Goal: Task Accomplishment & Management: Manage account settings

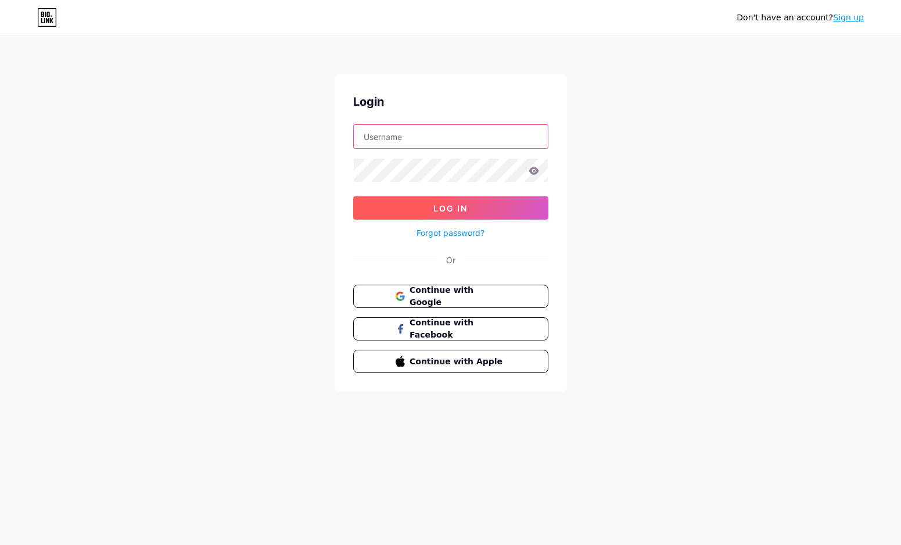
type input "[EMAIL_ADDRESS][DOMAIN_NAME]"
click at [466, 206] on span "Log In" at bounding box center [451, 208] width 34 height 10
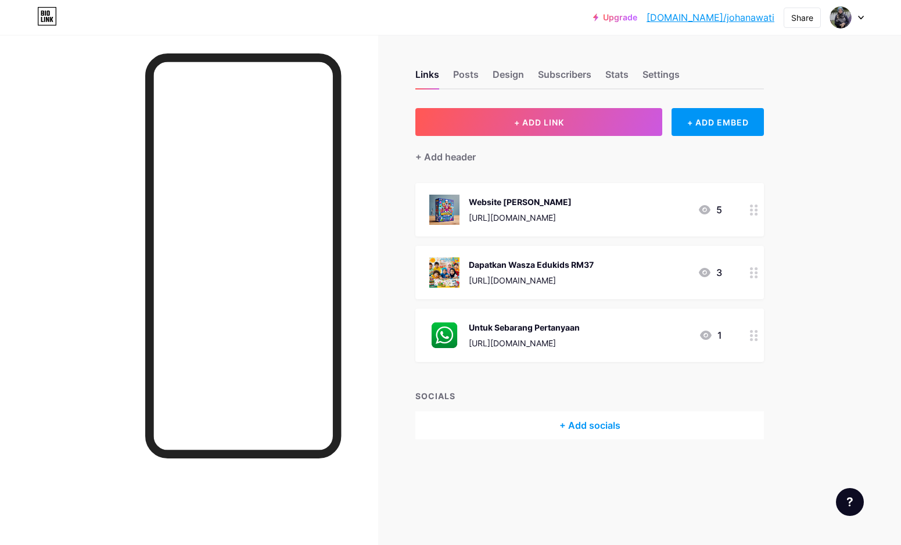
click at [861, 18] on icon at bounding box center [861, 17] width 5 height 3
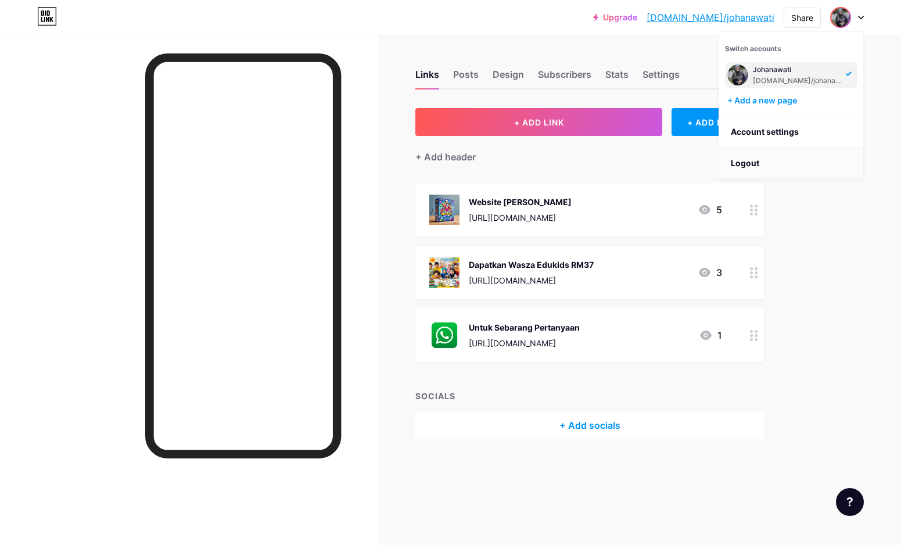
click at [752, 157] on li "Logout" at bounding box center [791, 163] width 144 height 31
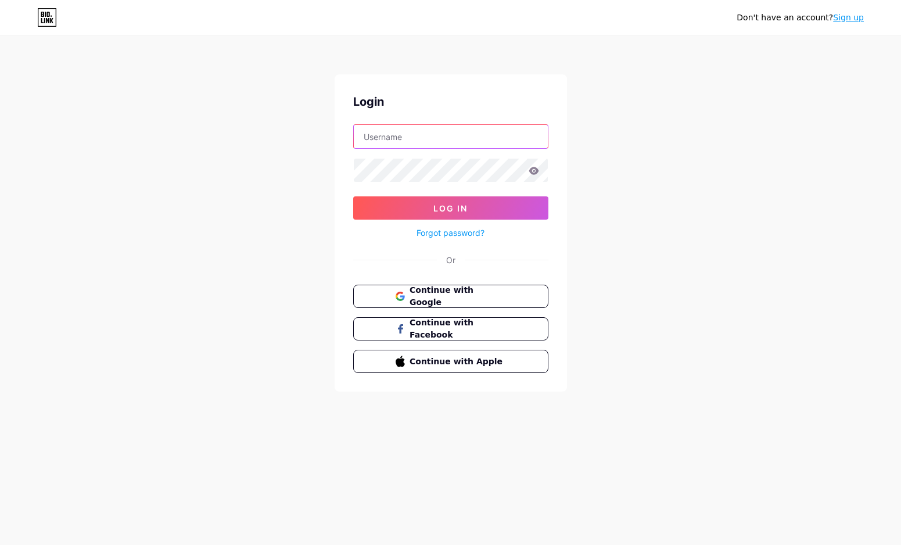
type input "[EMAIL_ADDRESS][DOMAIN_NAME]"
click at [752, 157] on div "Don't have an account? Sign up Login seripagibyhana@gmail.com Log In Forgot pas…" at bounding box center [450, 214] width 901 height 429
click at [505, 297] on span "Continue with Google" at bounding box center [457, 296] width 97 height 25
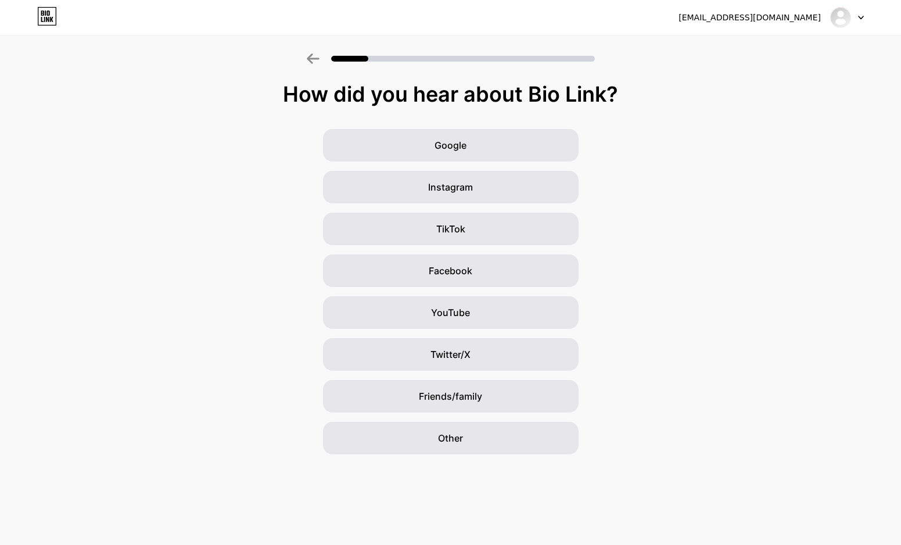
click at [864, 15] on div "muzaffar.mnsa@gmail.com Logout" at bounding box center [450, 17] width 901 height 21
click at [857, 17] on div at bounding box center [847, 17] width 34 height 21
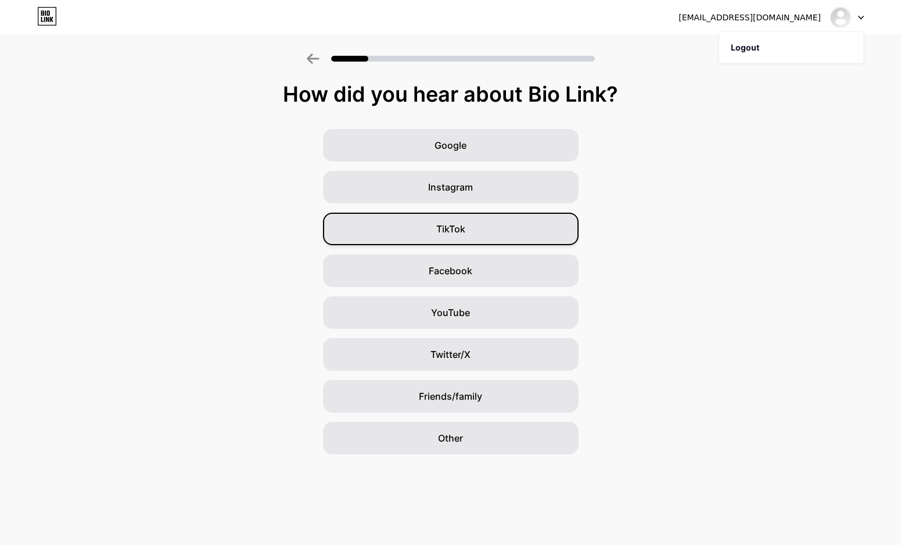
click at [471, 227] on div "TikTok" at bounding box center [451, 229] width 256 height 33
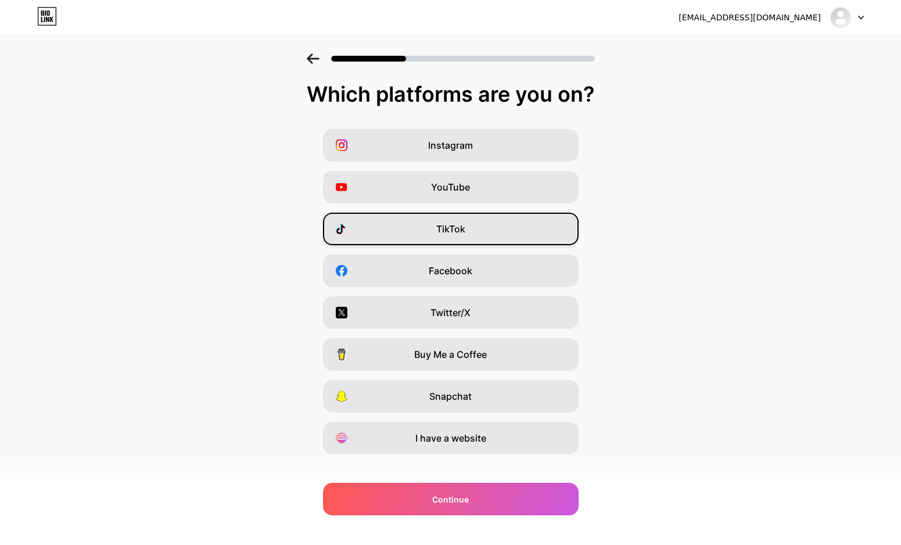
click at [486, 223] on div "TikTok" at bounding box center [451, 229] width 256 height 33
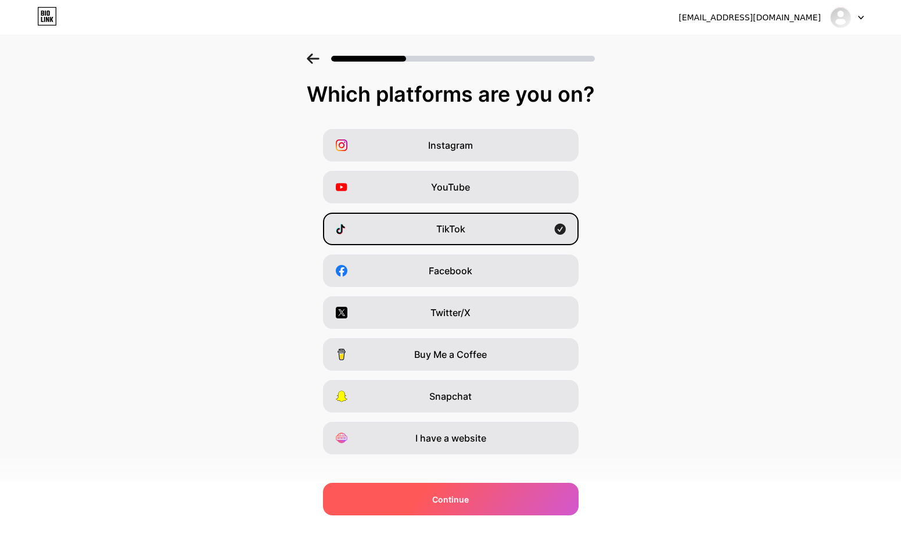
click at [467, 506] on div "Continue" at bounding box center [451, 499] width 256 height 33
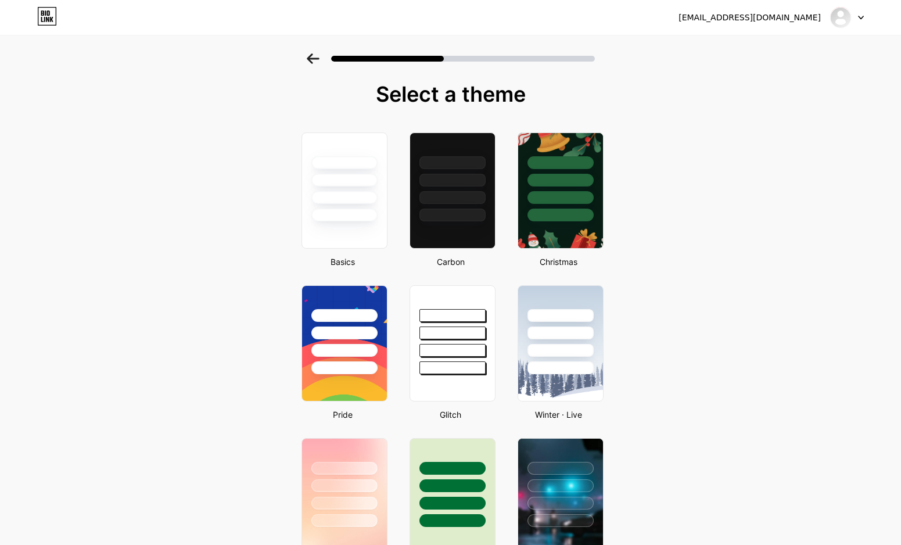
click at [50, 15] on icon at bounding box center [47, 16] width 20 height 19
click at [557, 338] on div at bounding box center [561, 332] width 68 height 13
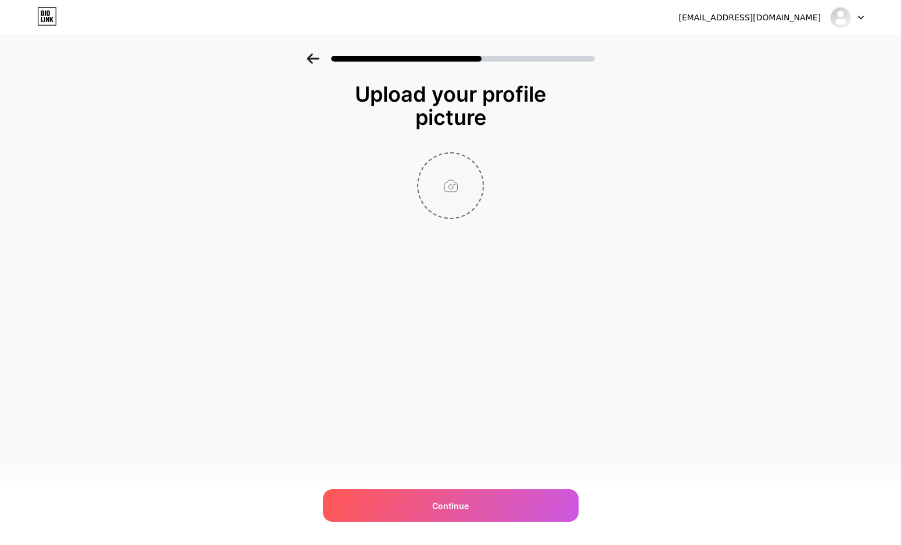
click at [459, 187] on input "file" at bounding box center [450, 185] width 65 height 65
type input "C:\fakepath\Untitled design.png"
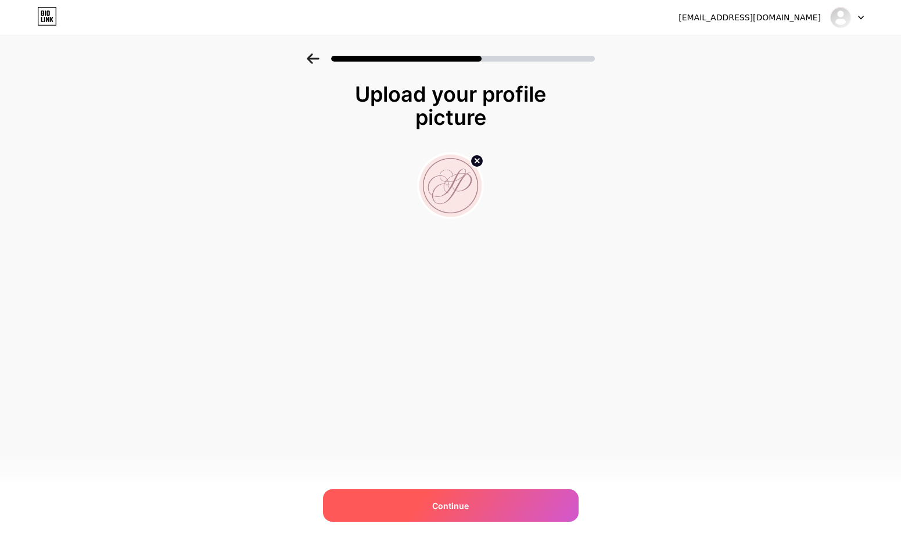
click at [525, 496] on div "Continue" at bounding box center [451, 505] width 256 height 33
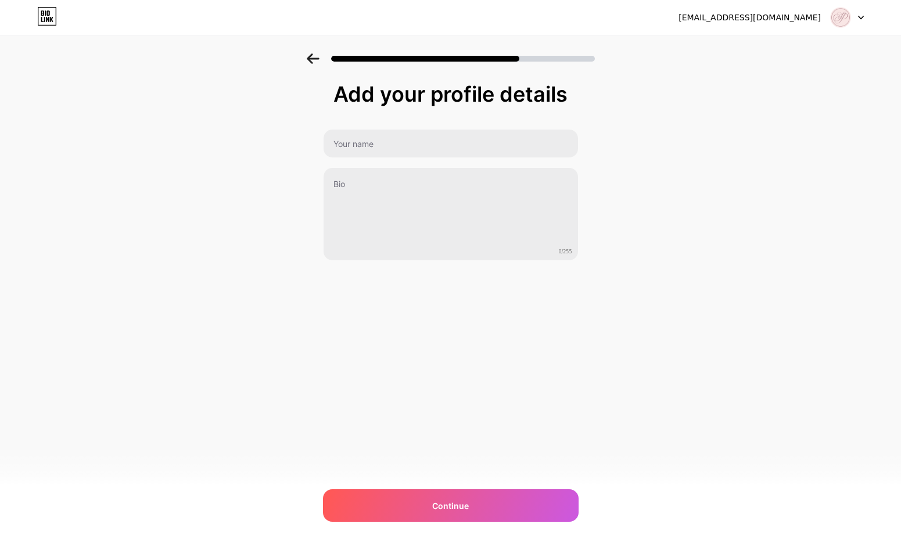
click at [859, 16] on icon at bounding box center [861, 17] width 5 height 3
click at [760, 45] on li "Logout" at bounding box center [791, 47] width 144 height 31
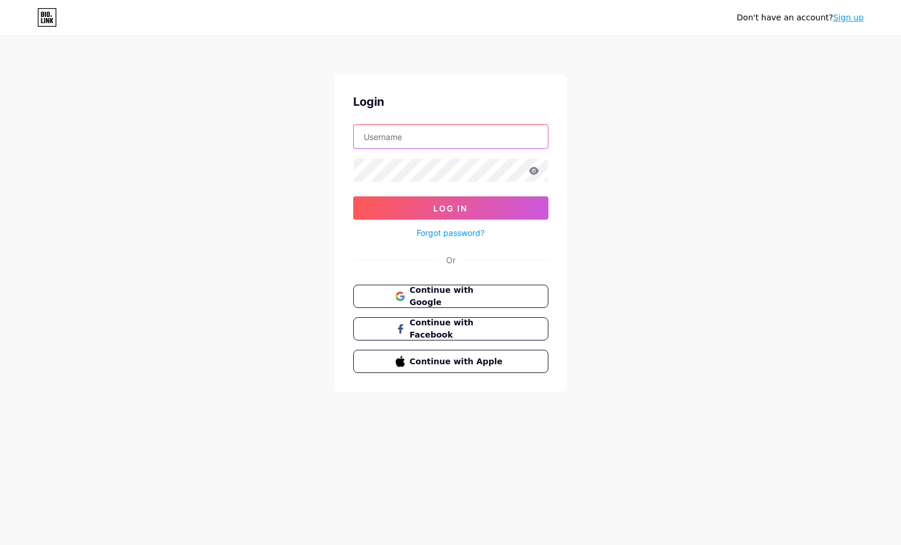
type input "[EMAIL_ADDRESS][DOMAIN_NAME]"
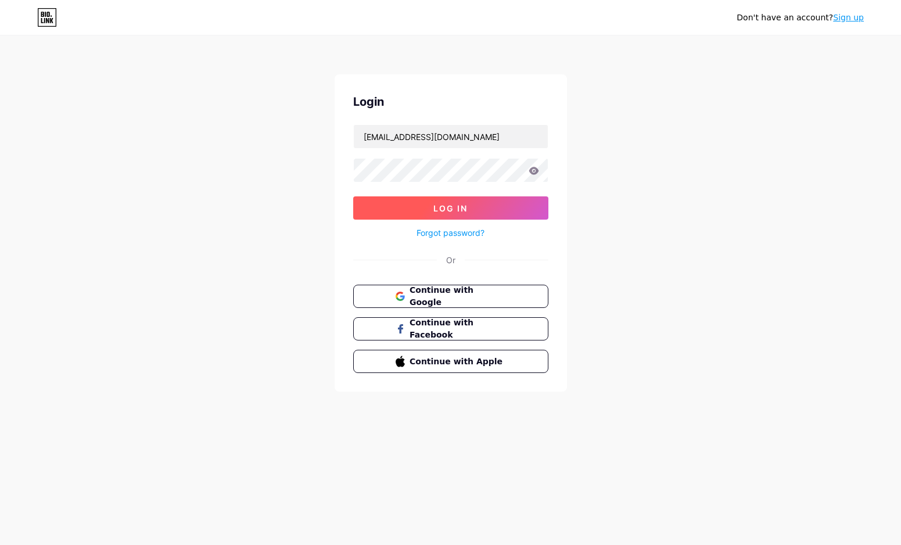
click at [459, 201] on button "Log In" at bounding box center [450, 207] width 195 height 23
click at [459, 211] on span "Log In" at bounding box center [451, 208] width 34 height 10
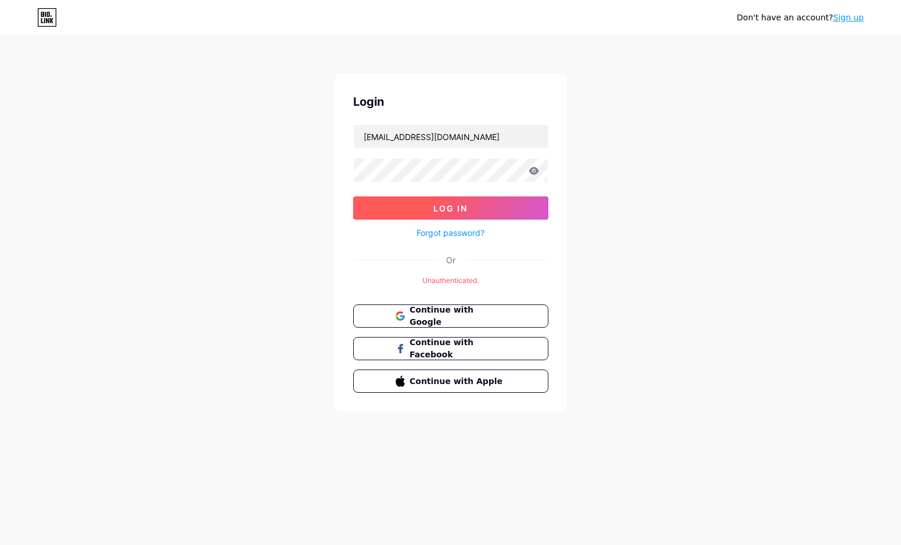
click at [489, 209] on button "Log In" at bounding box center [450, 207] width 195 height 23
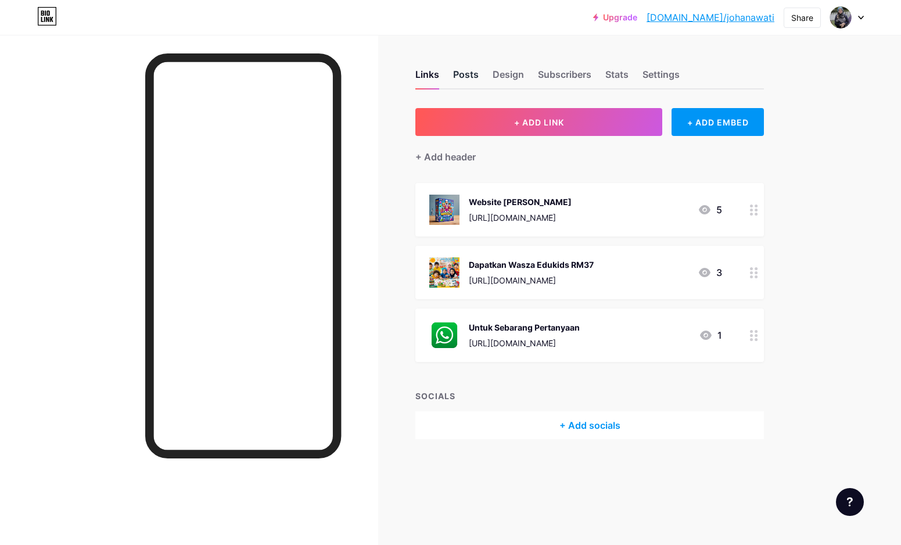
click at [469, 74] on div "Posts" at bounding box center [466, 77] width 26 height 21
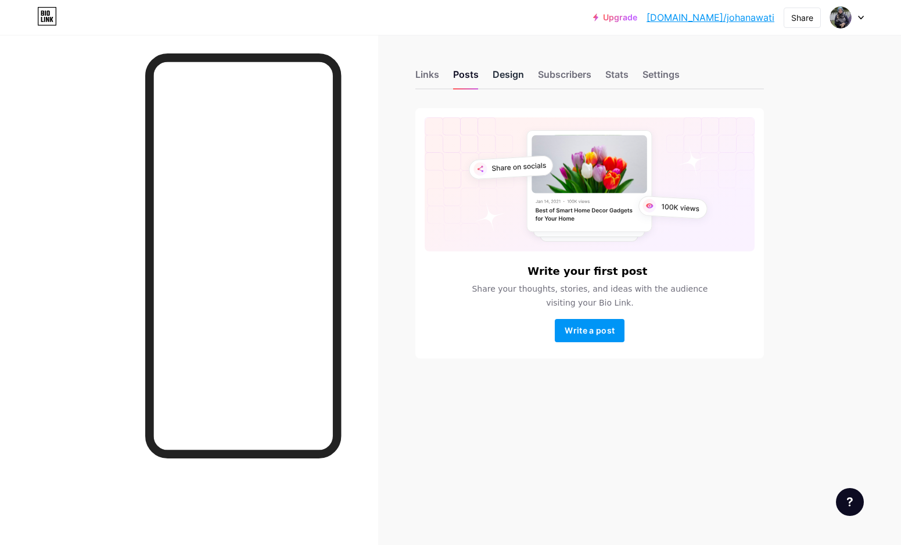
click at [517, 78] on div "Design" at bounding box center [508, 77] width 31 height 21
click at [859, 15] on div at bounding box center [847, 17] width 34 height 21
click at [756, 162] on li "Logout" at bounding box center [791, 163] width 144 height 31
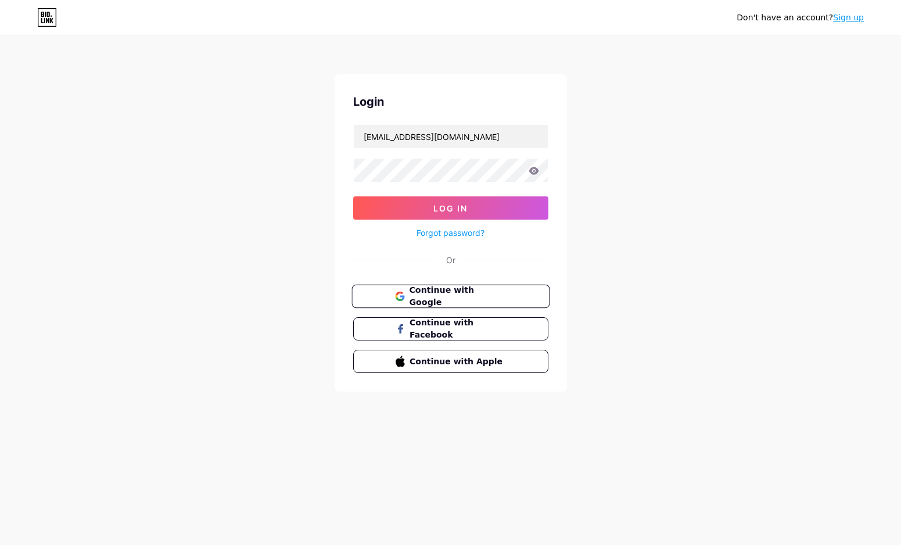
click at [503, 292] on span "Continue with Google" at bounding box center [457, 296] width 97 height 25
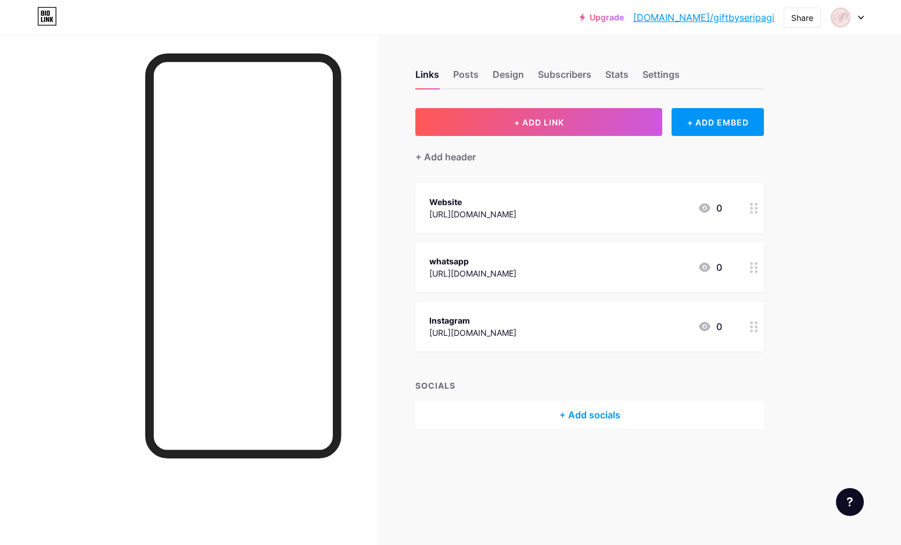
click at [491, 273] on div "[URL][DOMAIN_NAME]" at bounding box center [472, 273] width 87 height 12
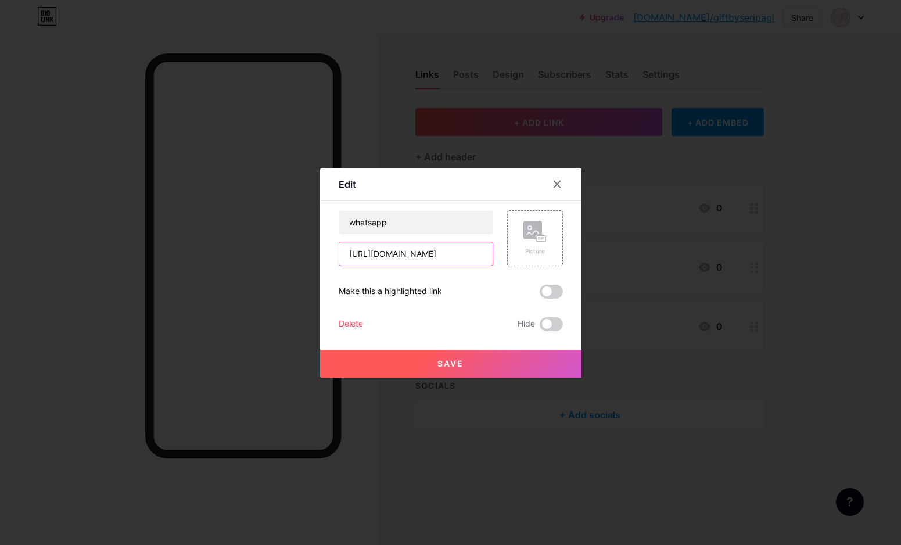
click at [429, 257] on input "[URL][DOMAIN_NAME]" at bounding box center [415, 253] width 153 height 23
paste input "@giftbyseripagi"
type input "@giftbyseripagi"
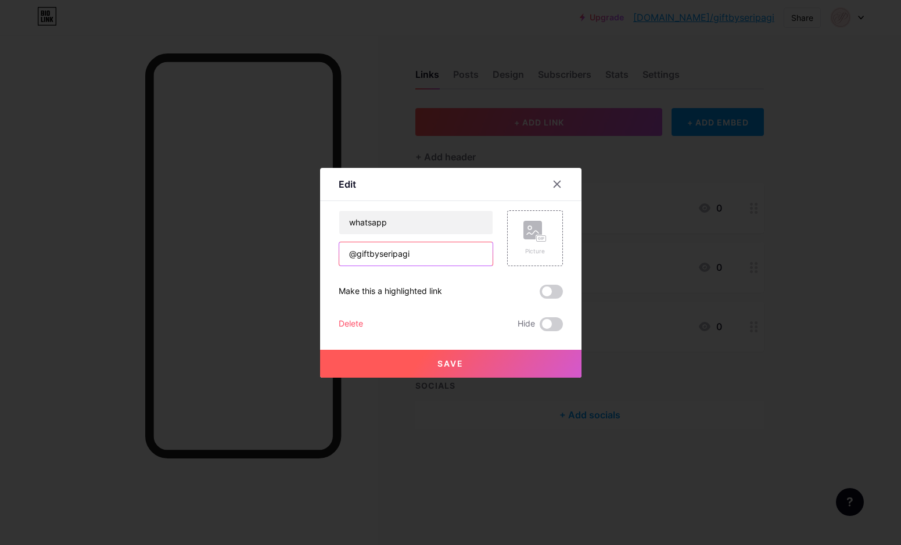
click at [429, 257] on input "@giftbyseripagi" at bounding box center [415, 253] width 153 height 23
paste input "[URL][DOMAIN_NAME]"
type input "[URL][DOMAIN_NAME]"
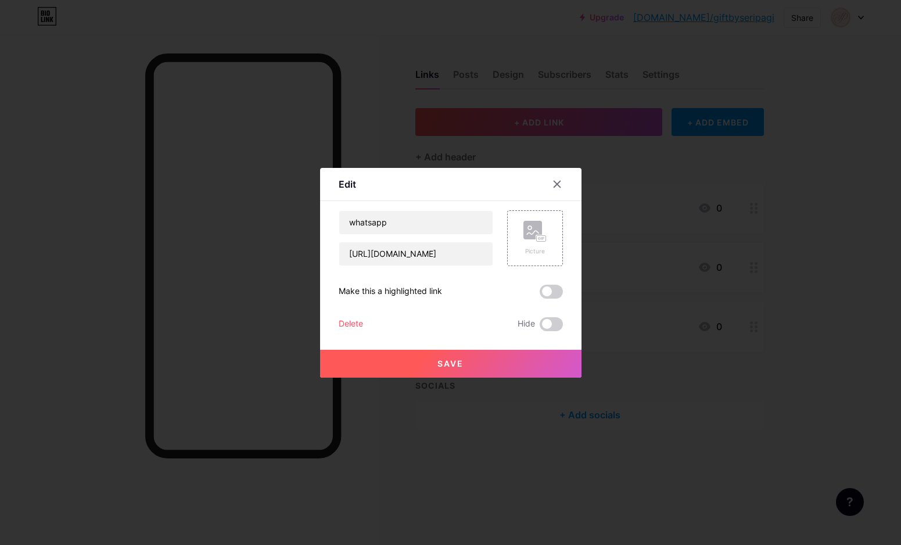
click at [458, 364] on span "Save" at bounding box center [451, 364] width 26 height 10
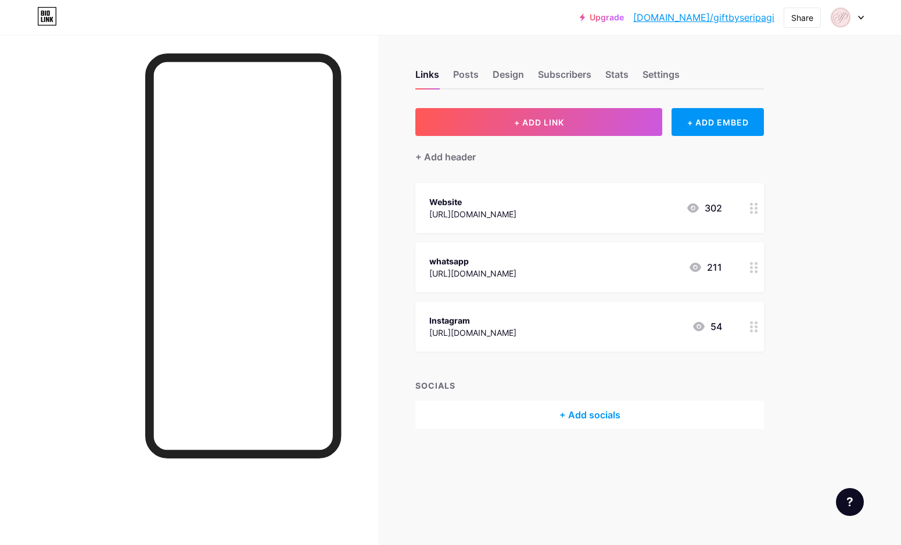
click at [486, 275] on div "[URL][DOMAIN_NAME]" at bounding box center [472, 273] width 87 height 12
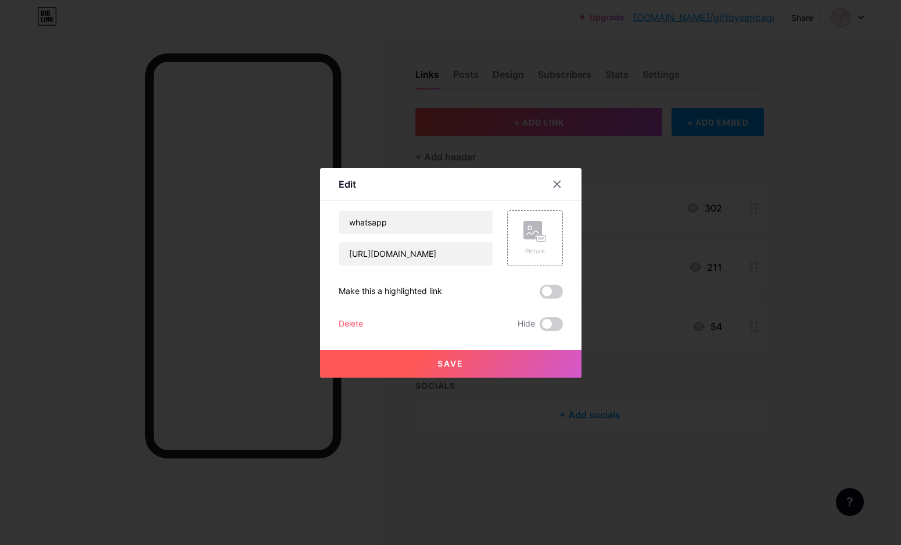
click at [357, 326] on div "Delete" at bounding box center [351, 324] width 24 height 14
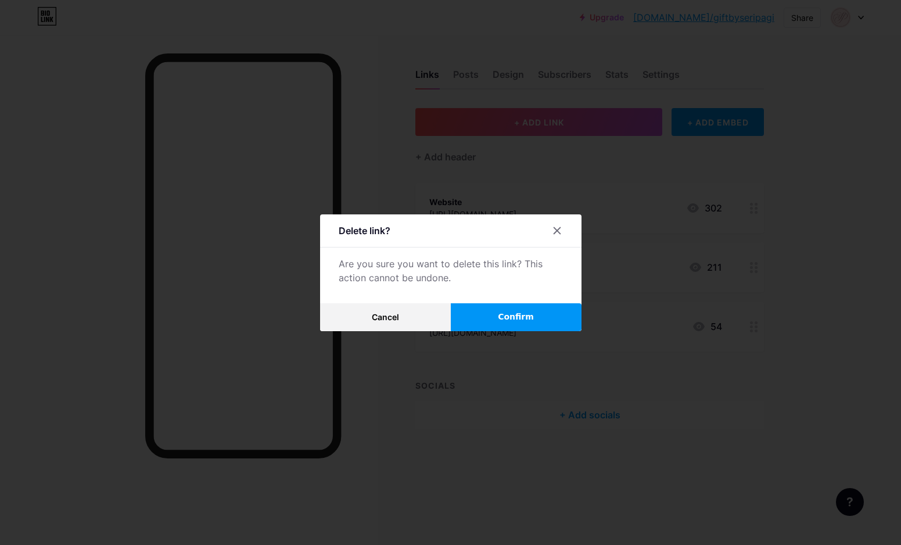
click at [492, 316] on button "Confirm" at bounding box center [516, 317] width 131 height 28
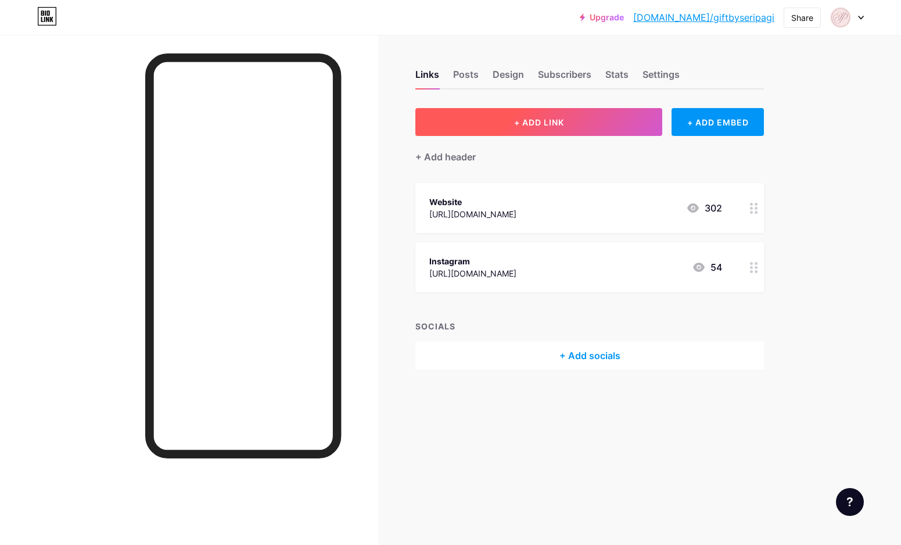
click at [569, 110] on button "+ ADD LINK" at bounding box center [539, 122] width 247 height 28
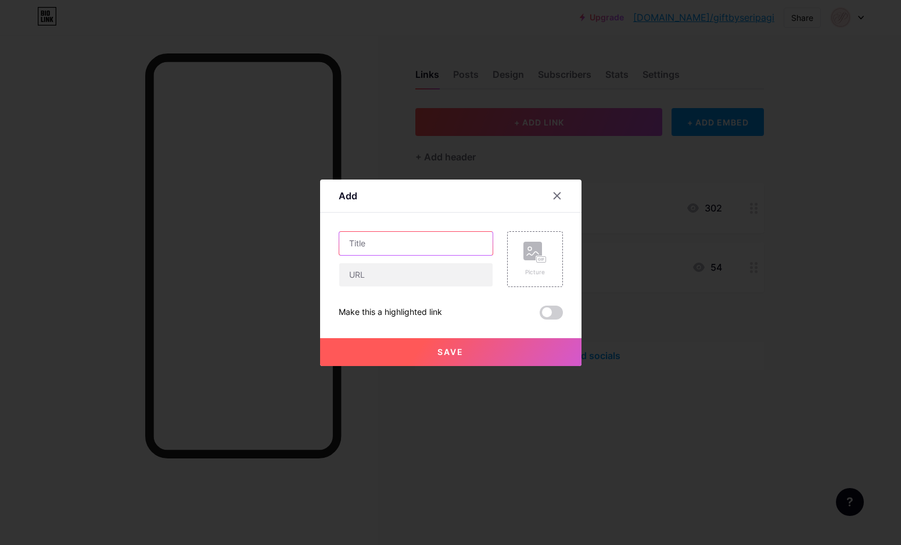
click at [372, 244] on input "text" at bounding box center [415, 243] width 153 height 23
type input "Whatsapp"
click at [363, 277] on input "text" at bounding box center [415, 274] width 153 height 23
paste input "[URL][DOMAIN_NAME]"
type input "[URL][DOMAIN_NAME]"
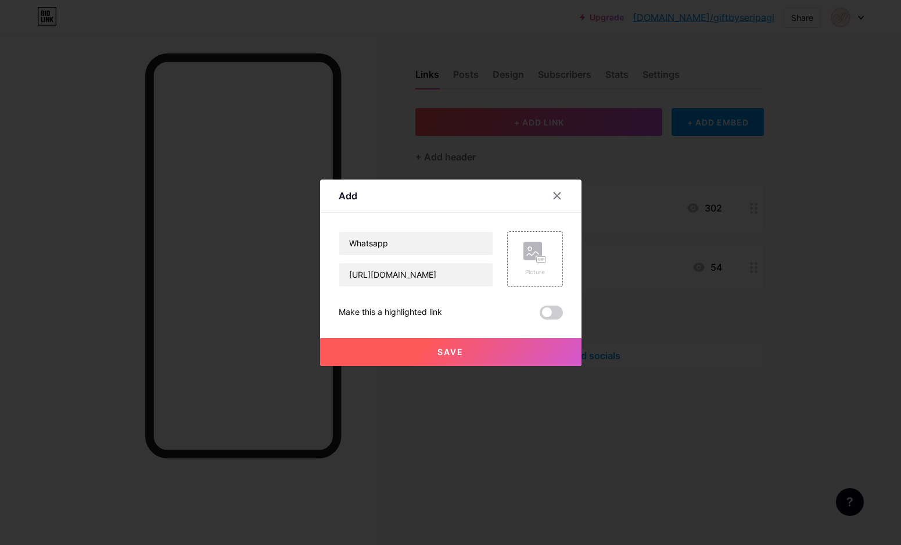
click at [460, 350] on span "Save" at bounding box center [451, 352] width 26 height 10
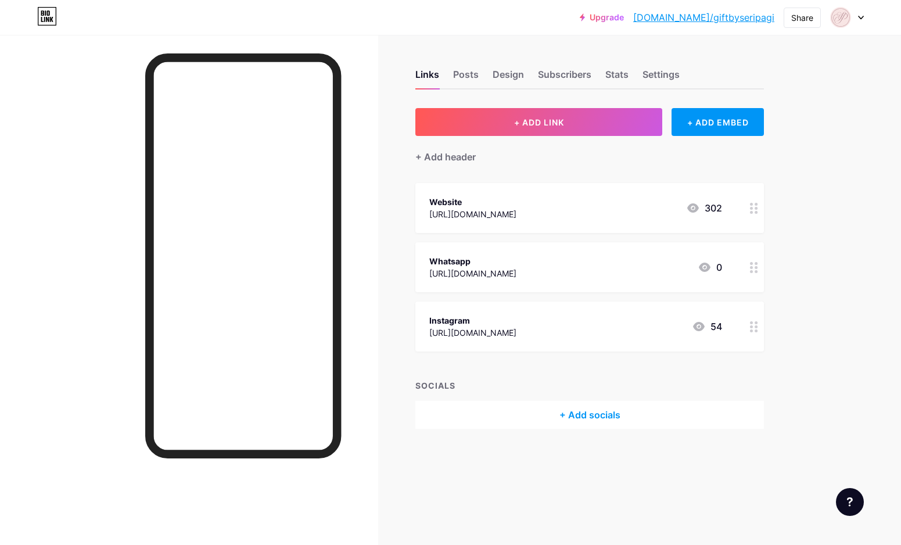
click at [694, 207] on icon at bounding box center [694, 207] width 12 height 9
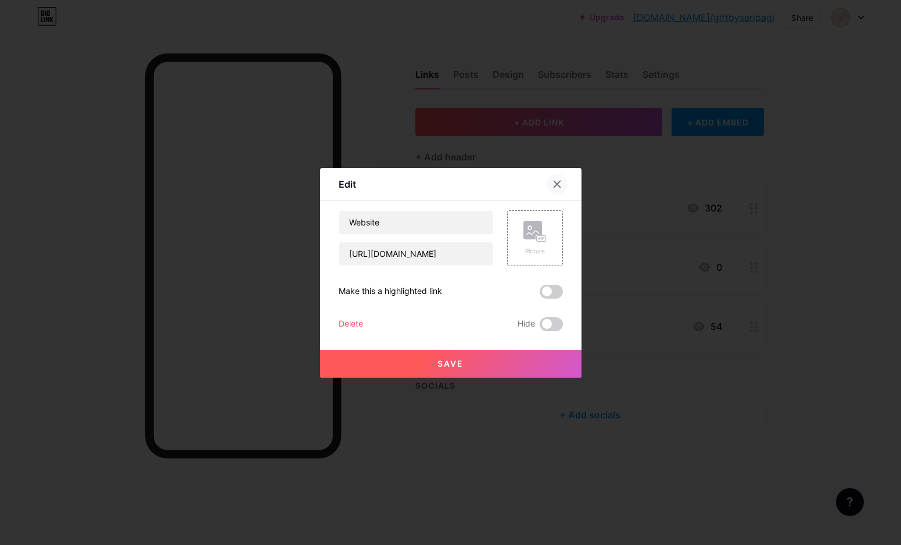
click at [560, 181] on icon at bounding box center [557, 184] width 6 height 6
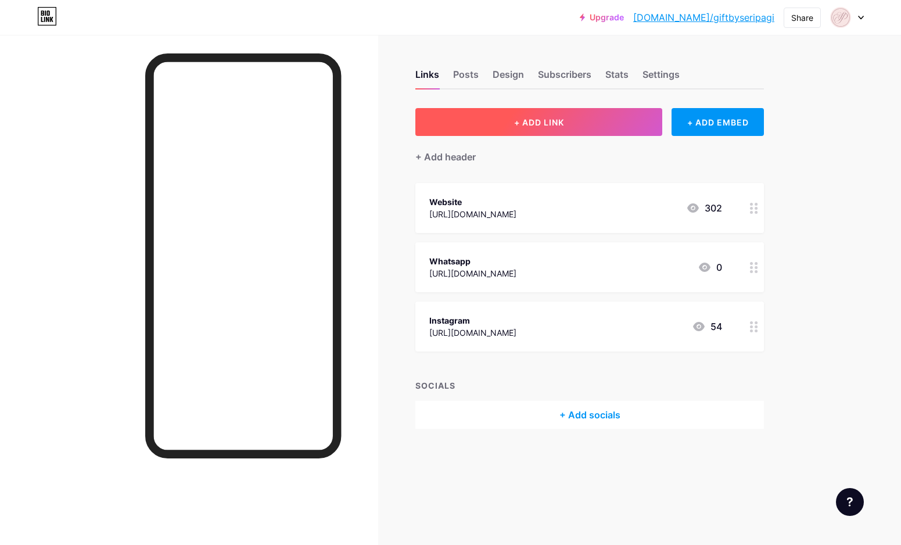
click at [609, 130] on button "+ ADD LINK" at bounding box center [539, 122] width 247 height 28
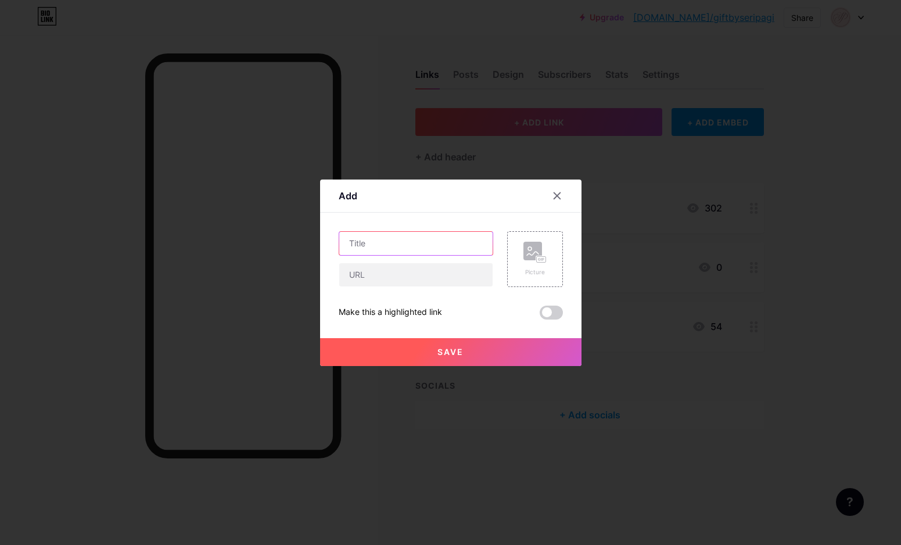
click at [398, 238] on input "text" at bounding box center [415, 243] width 153 height 23
type input "t"
type input "Tiktok"
click at [373, 276] on input "text" at bounding box center [415, 274] width 153 height 23
paste input "[URL][DOMAIN_NAME]"
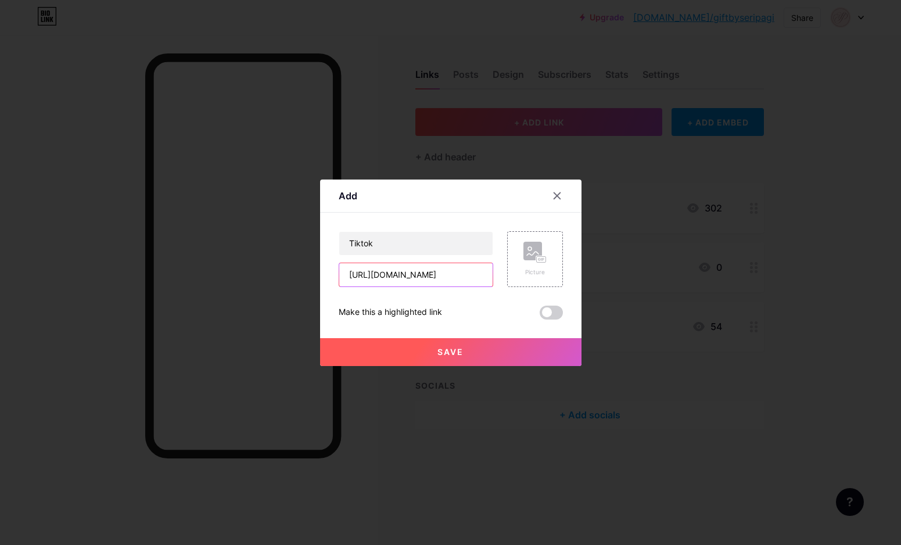
scroll to position [0, 170]
type input "[URL][DOMAIN_NAME]"
click at [442, 351] on span "Save" at bounding box center [451, 352] width 26 height 10
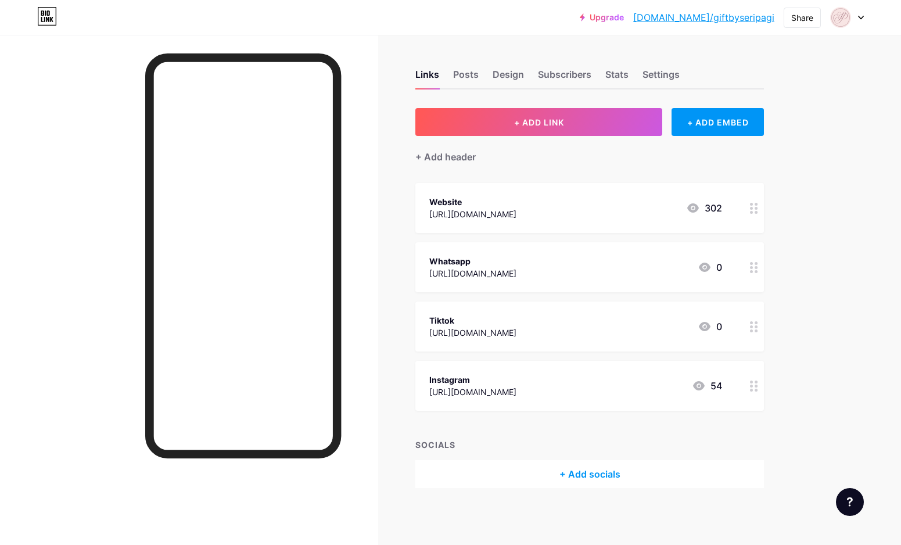
drag, startPoint x: 555, startPoint y: 271, endPoint x: 556, endPoint y: 247, distance: 24.4
click at [556, 247] on div "Whatsapp [URL][DOMAIN_NAME] 0" at bounding box center [590, 267] width 349 height 50
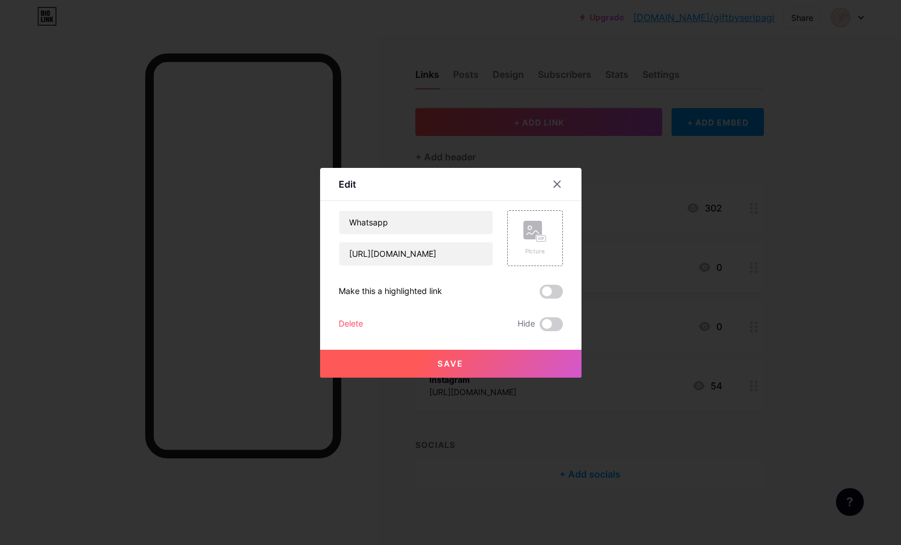
click at [729, 270] on div at bounding box center [450, 272] width 901 height 545
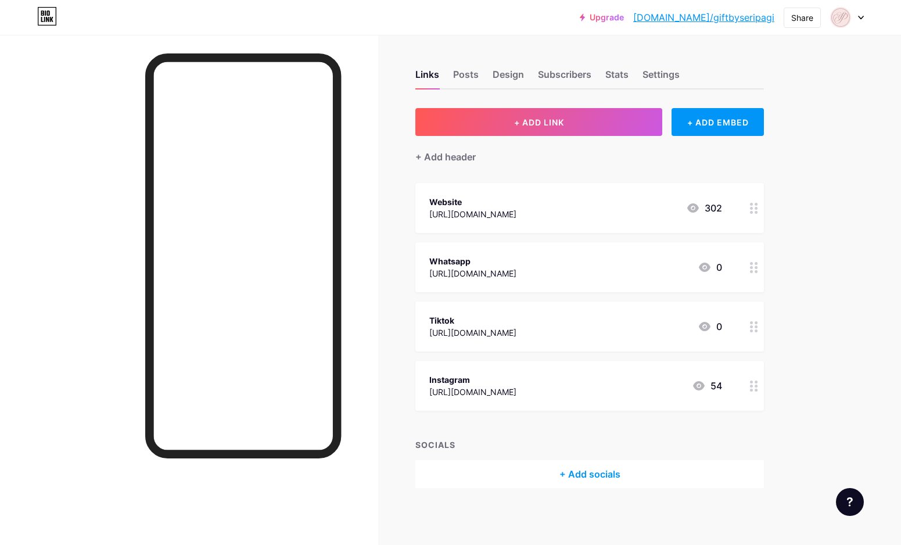
click at [861, 16] on icon at bounding box center [861, 18] width 6 height 4
click at [754, 164] on li "Logout" at bounding box center [791, 163] width 144 height 31
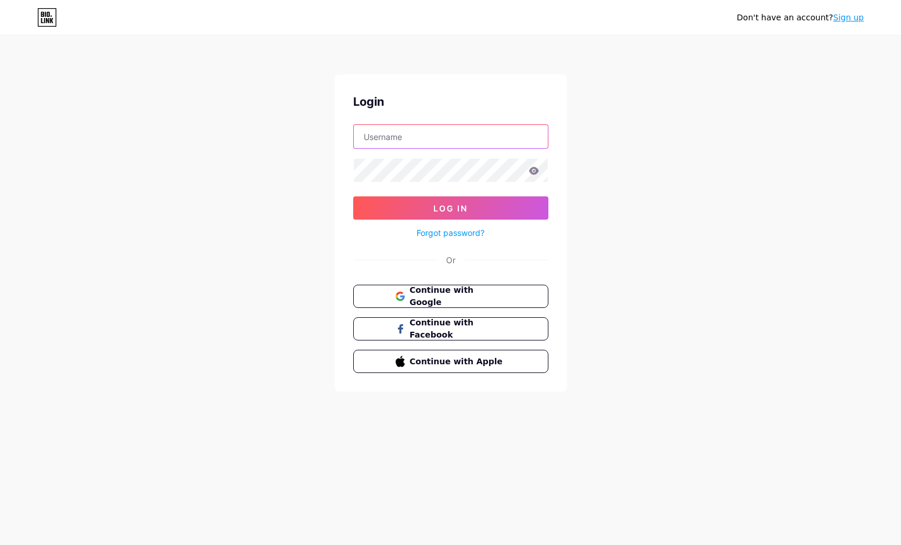
type input "[EMAIL_ADDRESS][DOMAIN_NAME]"
